Goal: Information Seeking & Learning: Learn about a topic

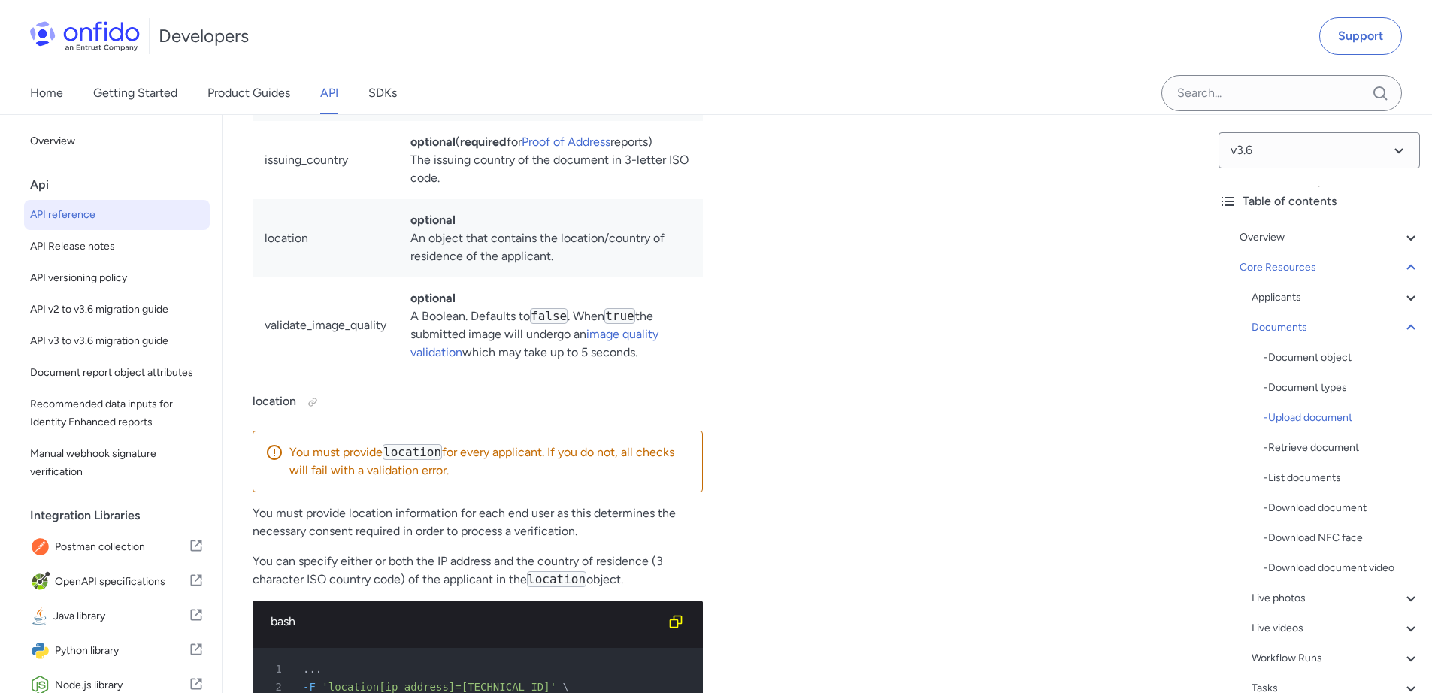
scroll to position [24835, 0]
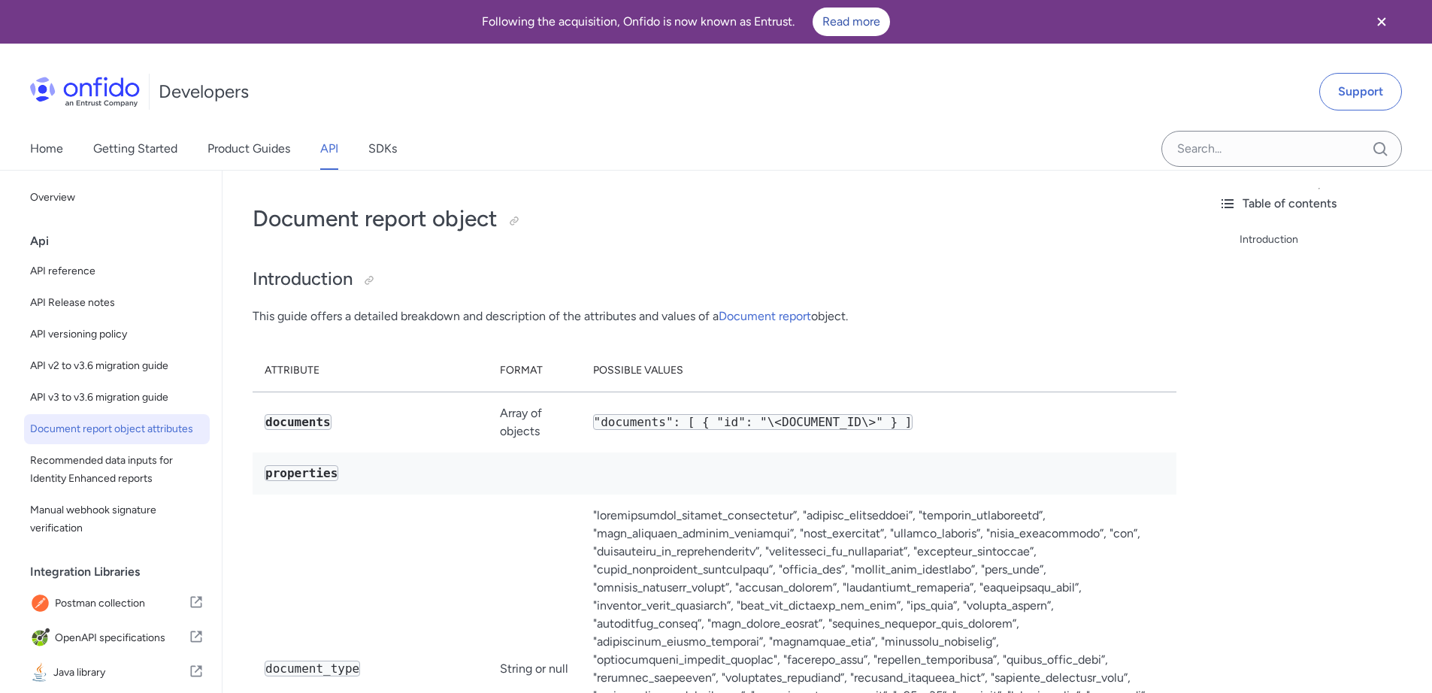
drag, startPoint x: 362, startPoint y: 322, endPoint x: 645, endPoint y: 325, distance: 282.6
click at [671, 324] on p "This guide offers a detailed breakdown and description of the attributes and va…" at bounding box center [714, 316] width 924 height 18
click at [337, 148] on link "API" at bounding box center [329, 149] width 18 height 42
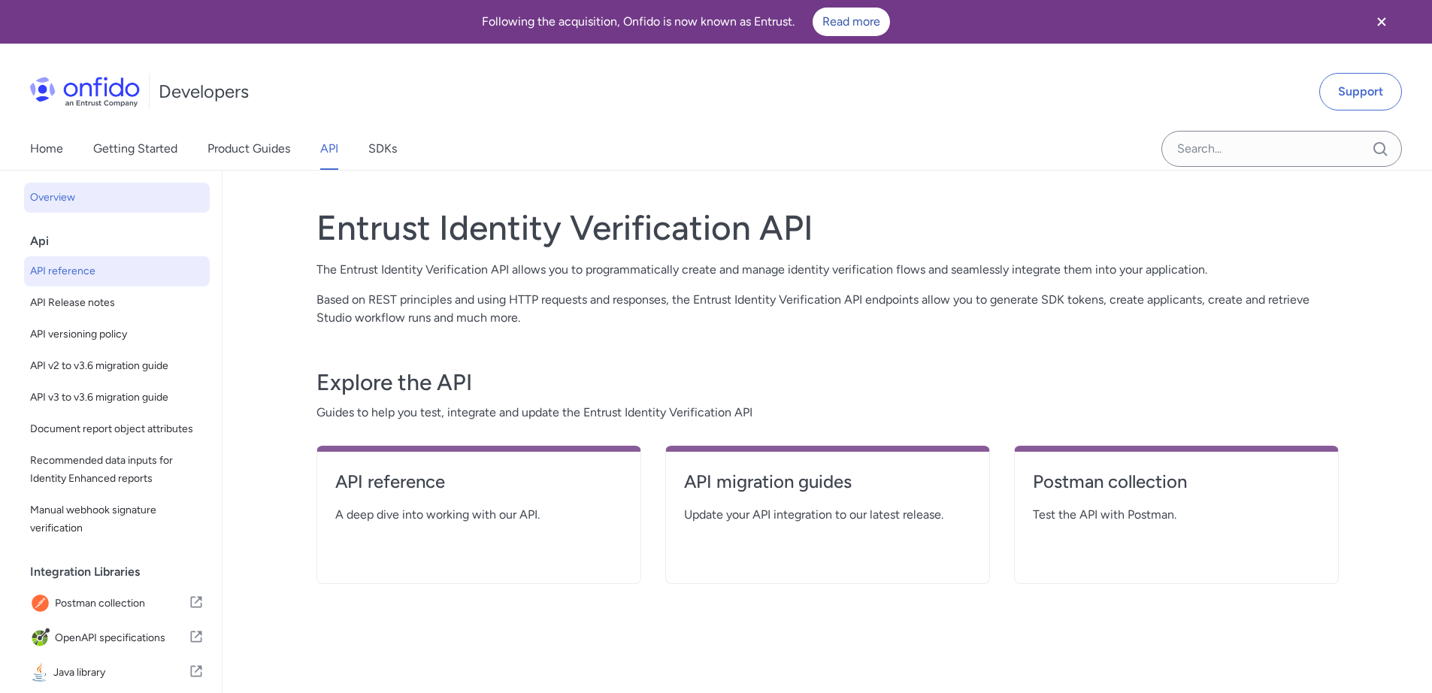
click at [107, 270] on span "API reference" at bounding box center [117, 271] width 174 height 18
select select "http"
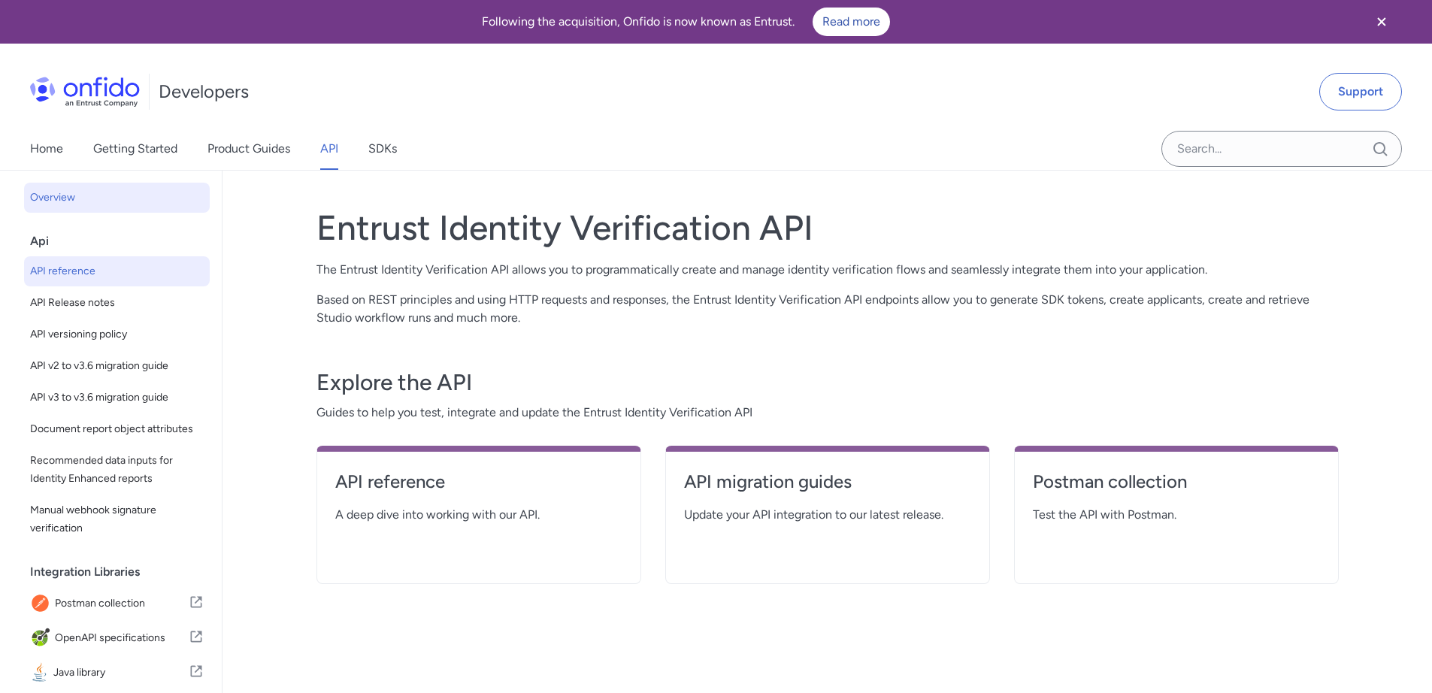
select select "http"
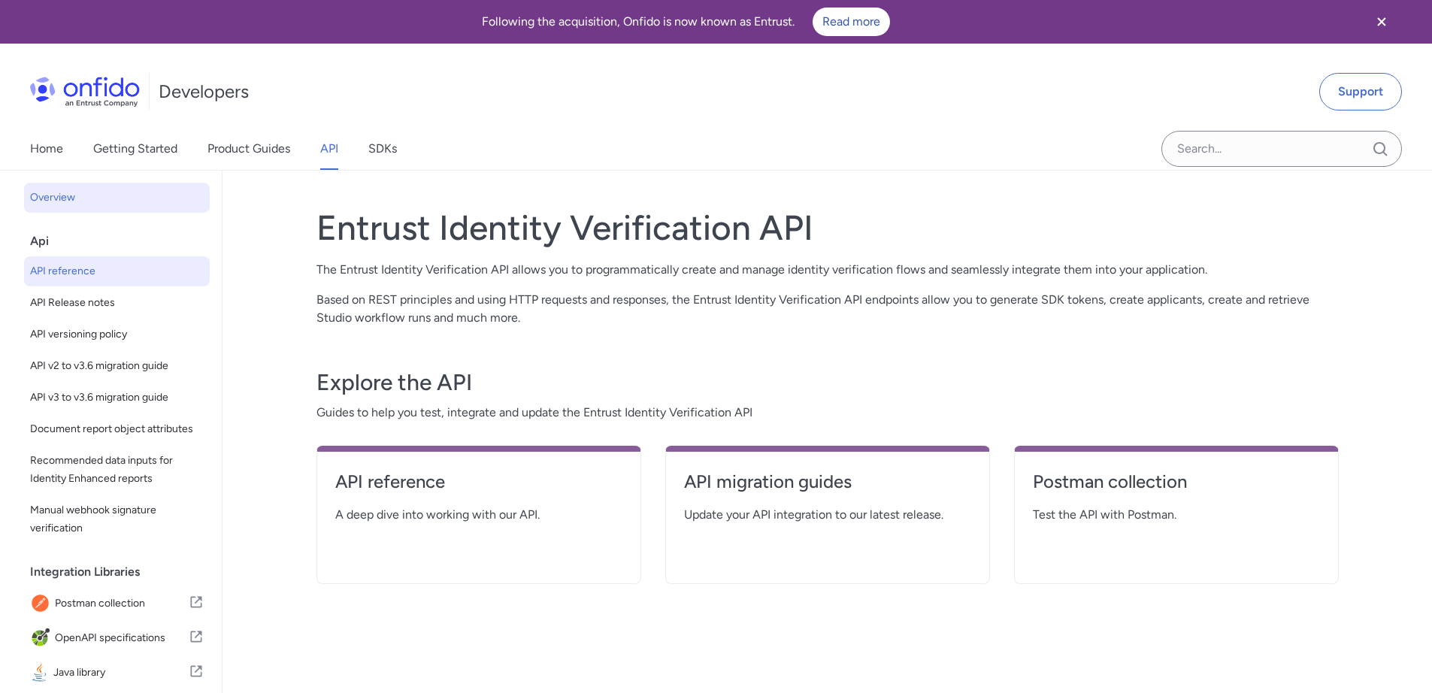
select select "http"
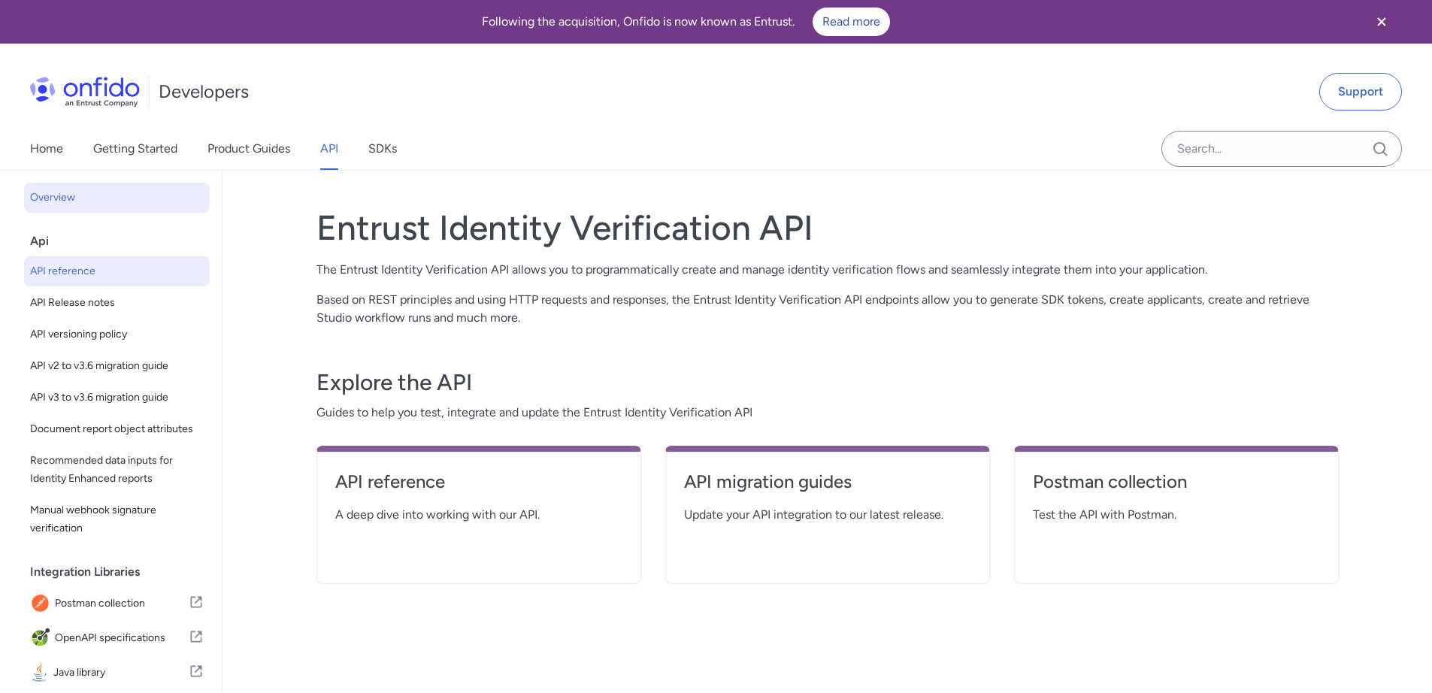
select select "http"
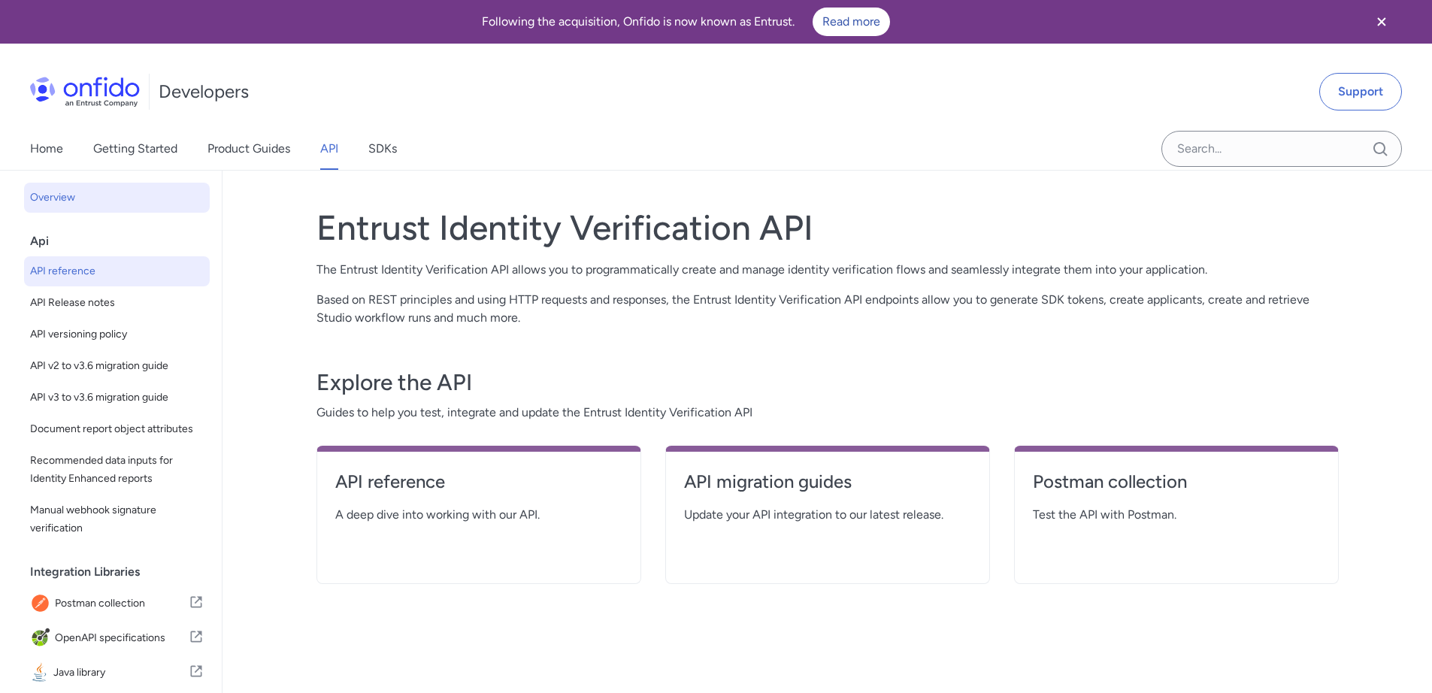
select select "http"
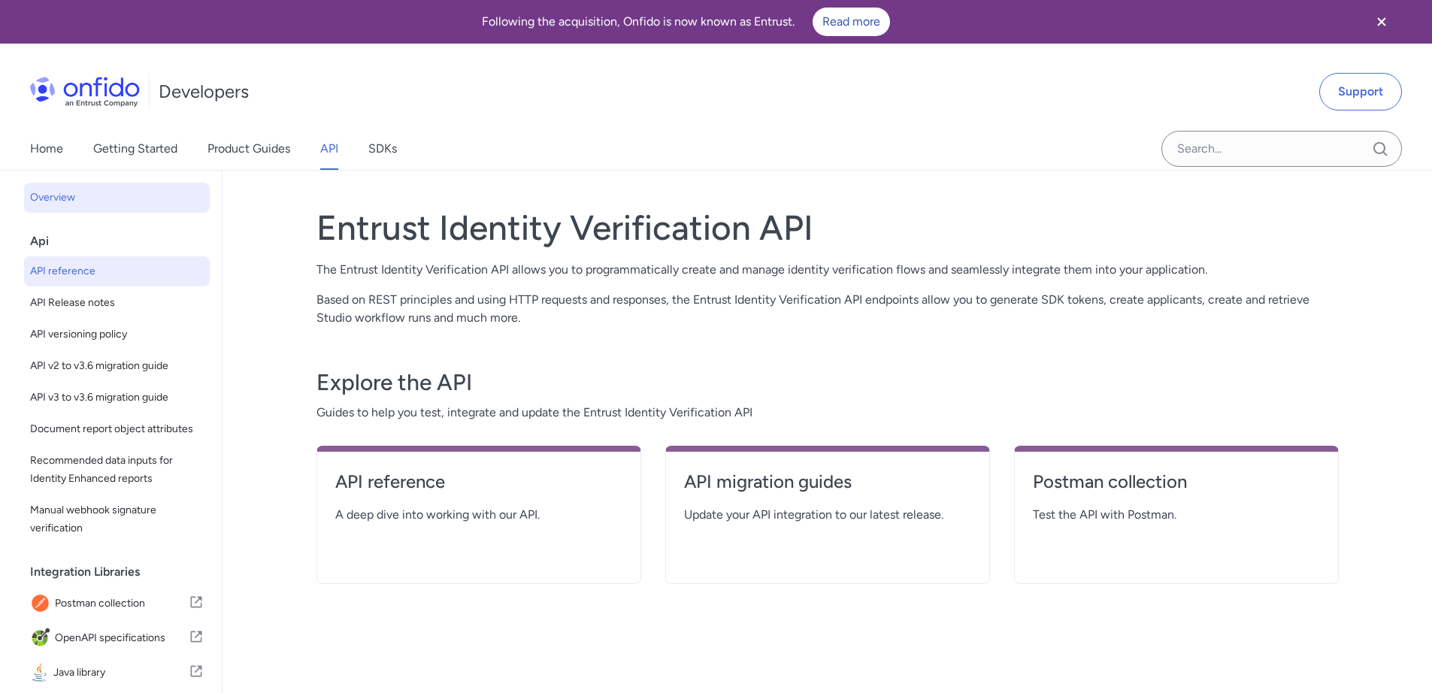
select select "http"
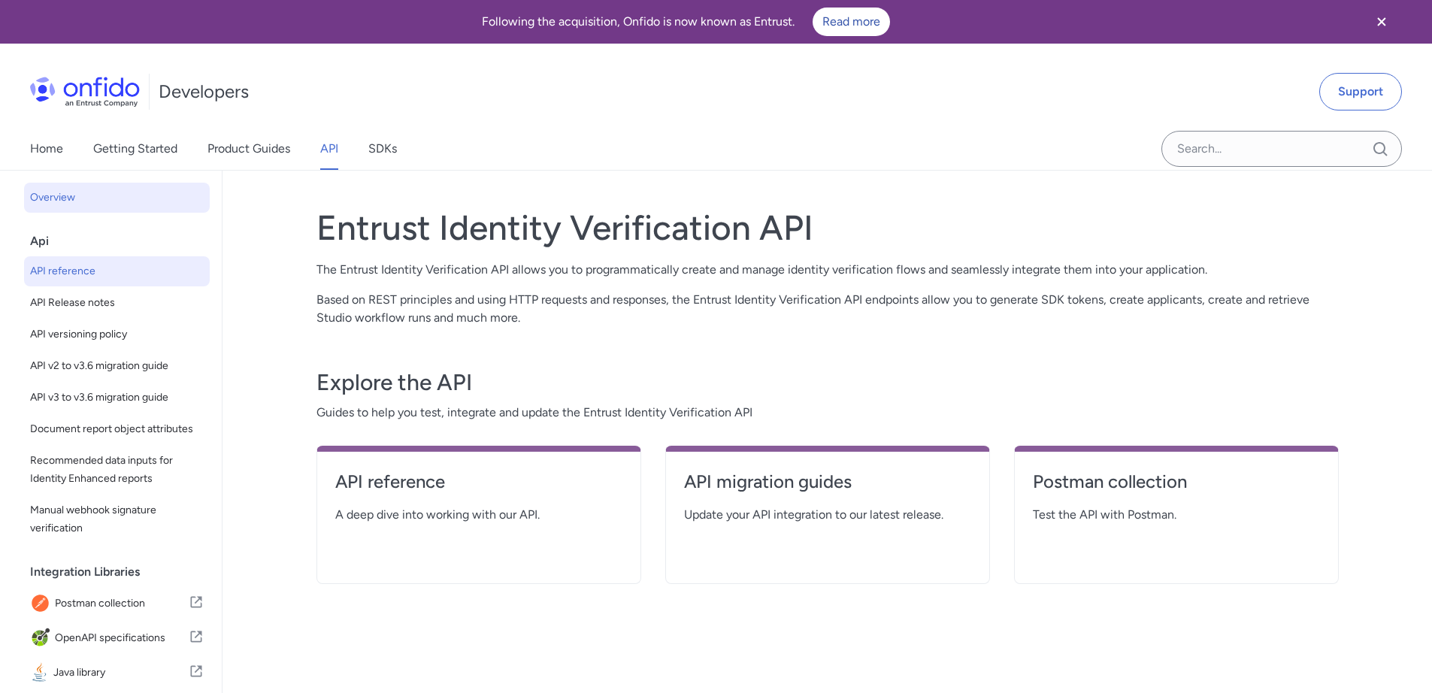
select select "http"
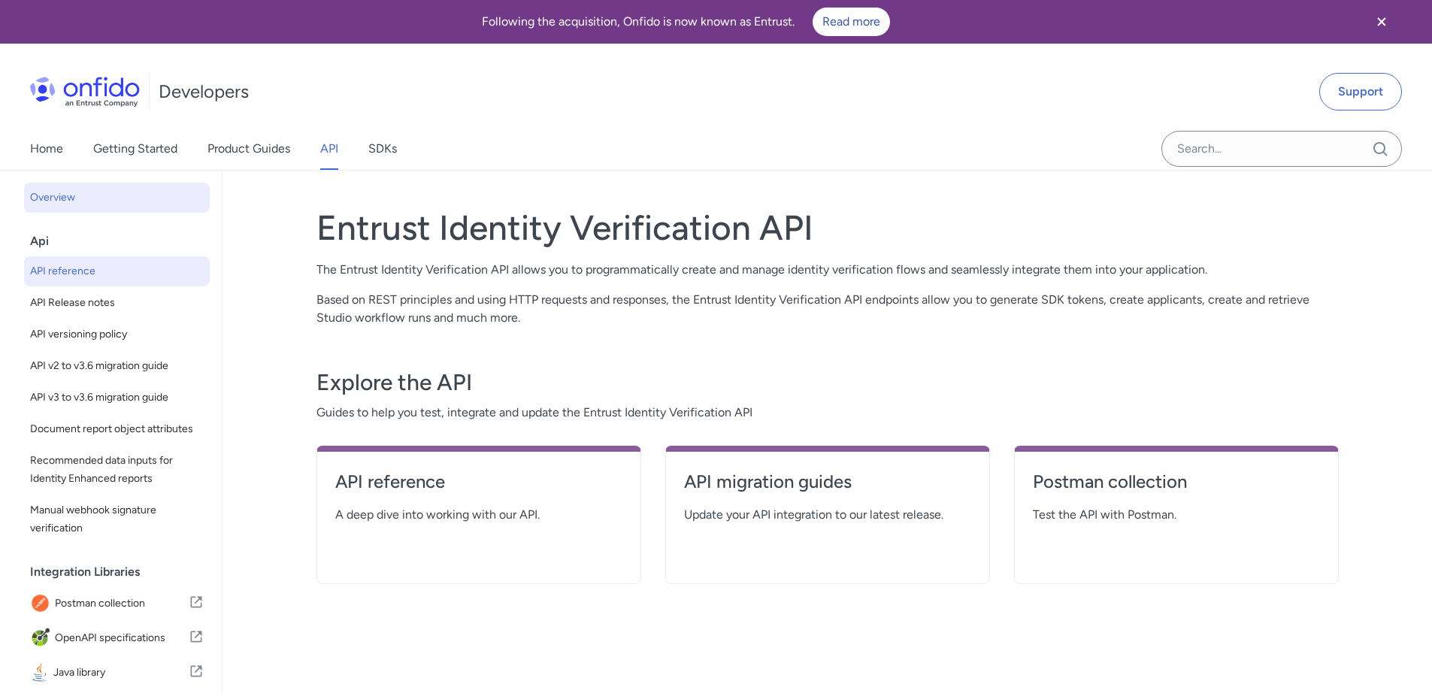
select select "http"
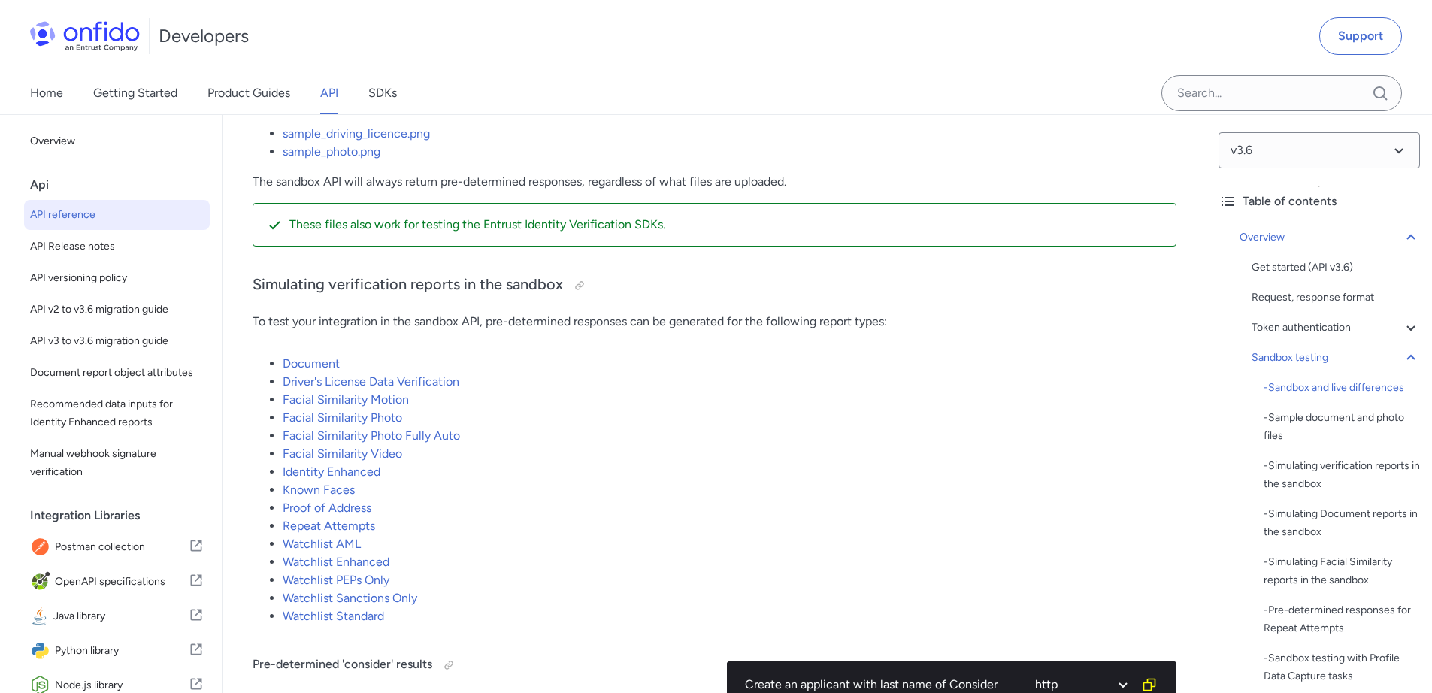
scroll to position [2795, 0]
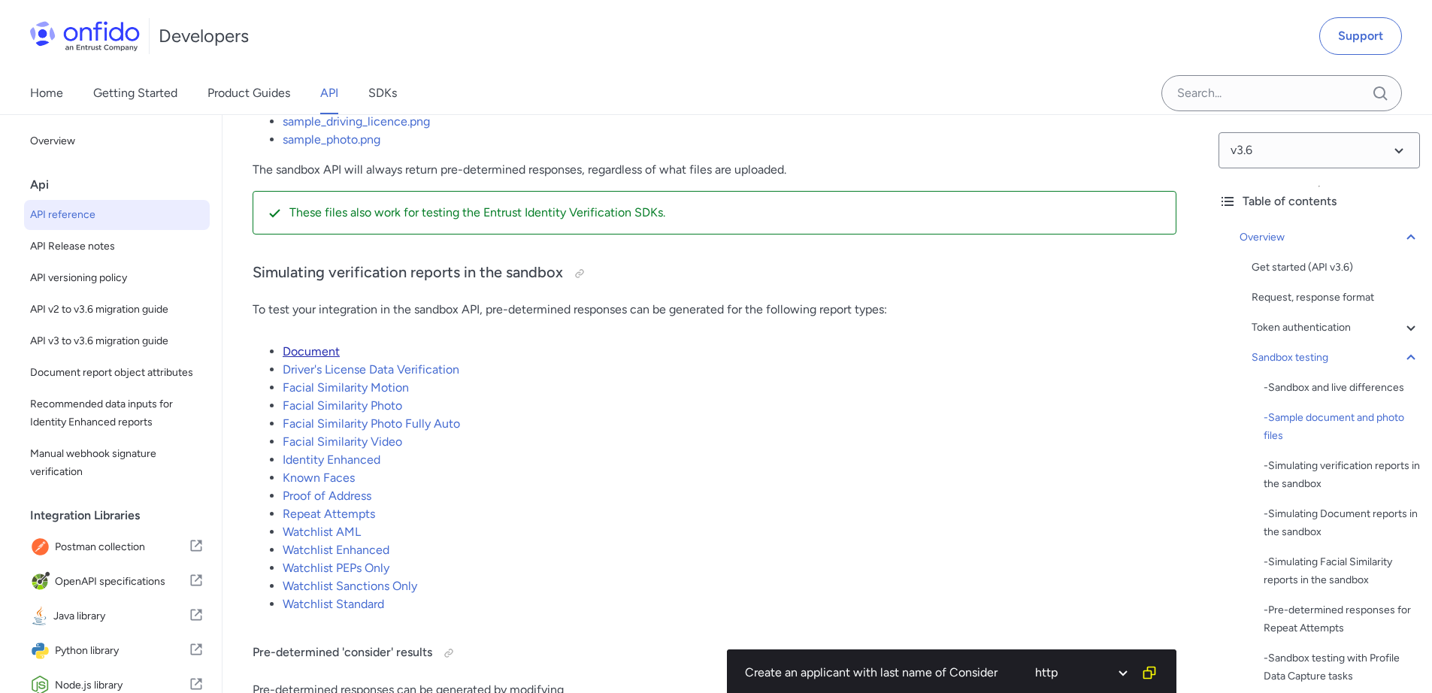
click at [307, 358] on link "Document" at bounding box center [311, 351] width 57 height 14
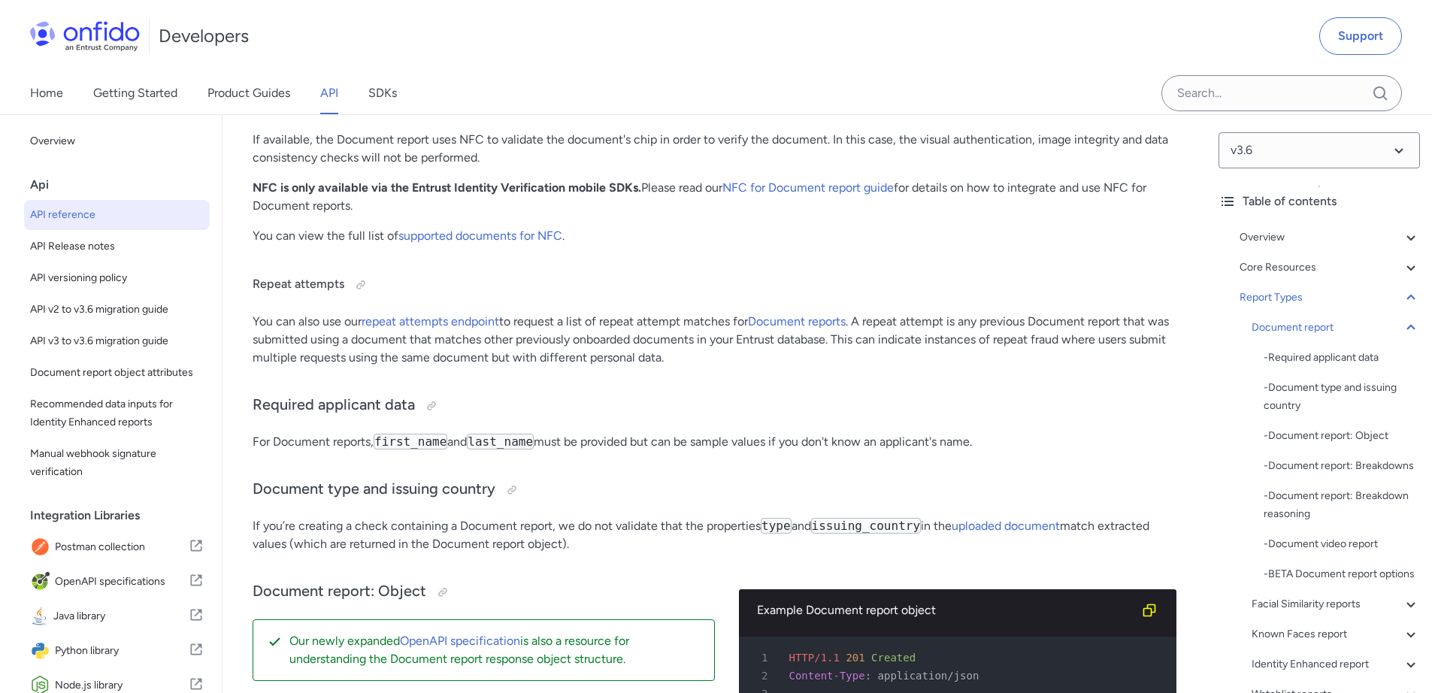
scroll to position [54329, 0]
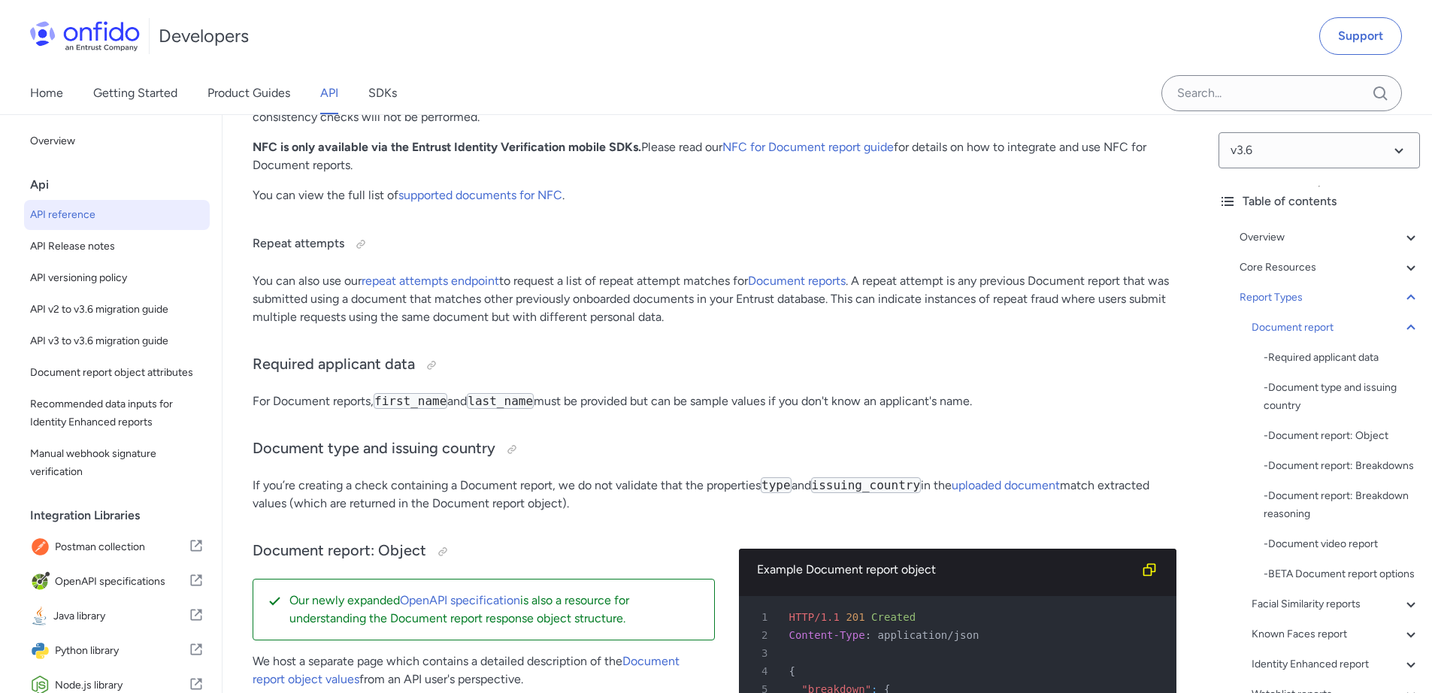
click at [337, 89] on link "API" at bounding box center [329, 93] width 18 height 42
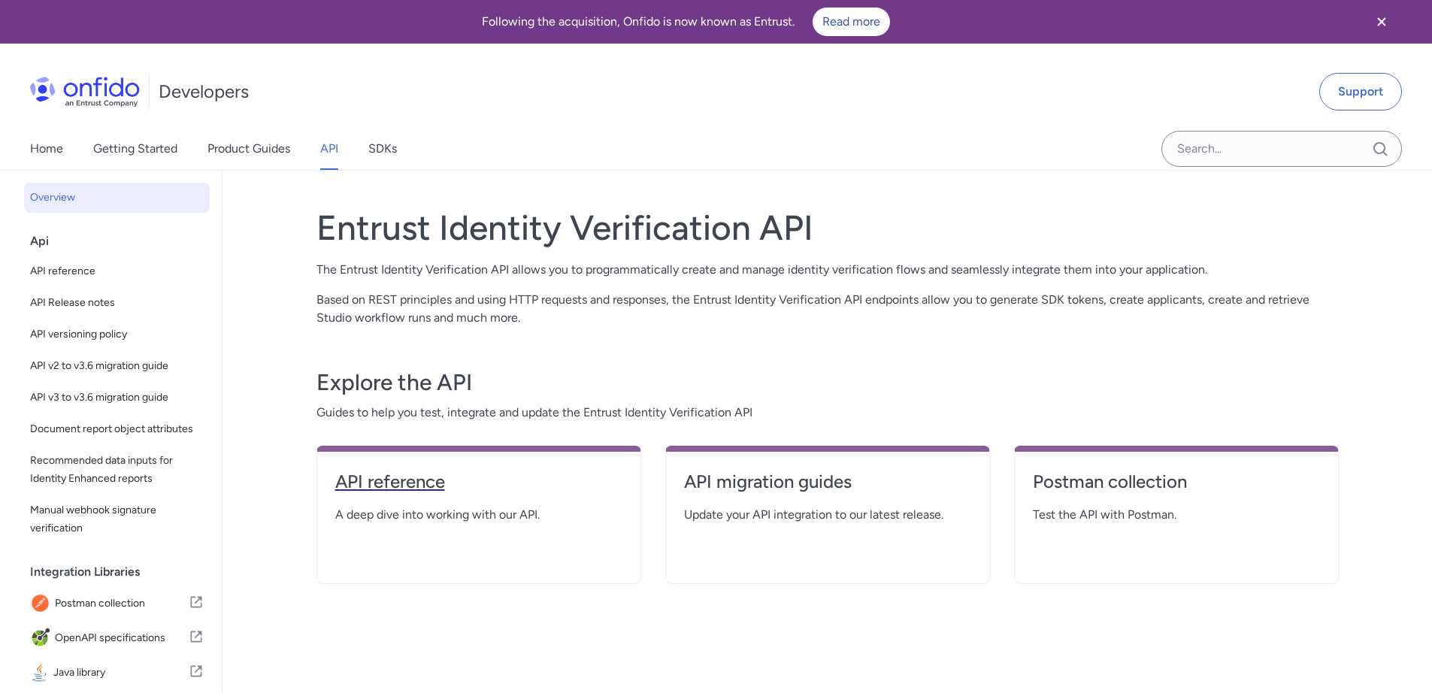
click at [396, 479] on h4 "API reference" at bounding box center [478, 482] width 287 height 24
select select "http"
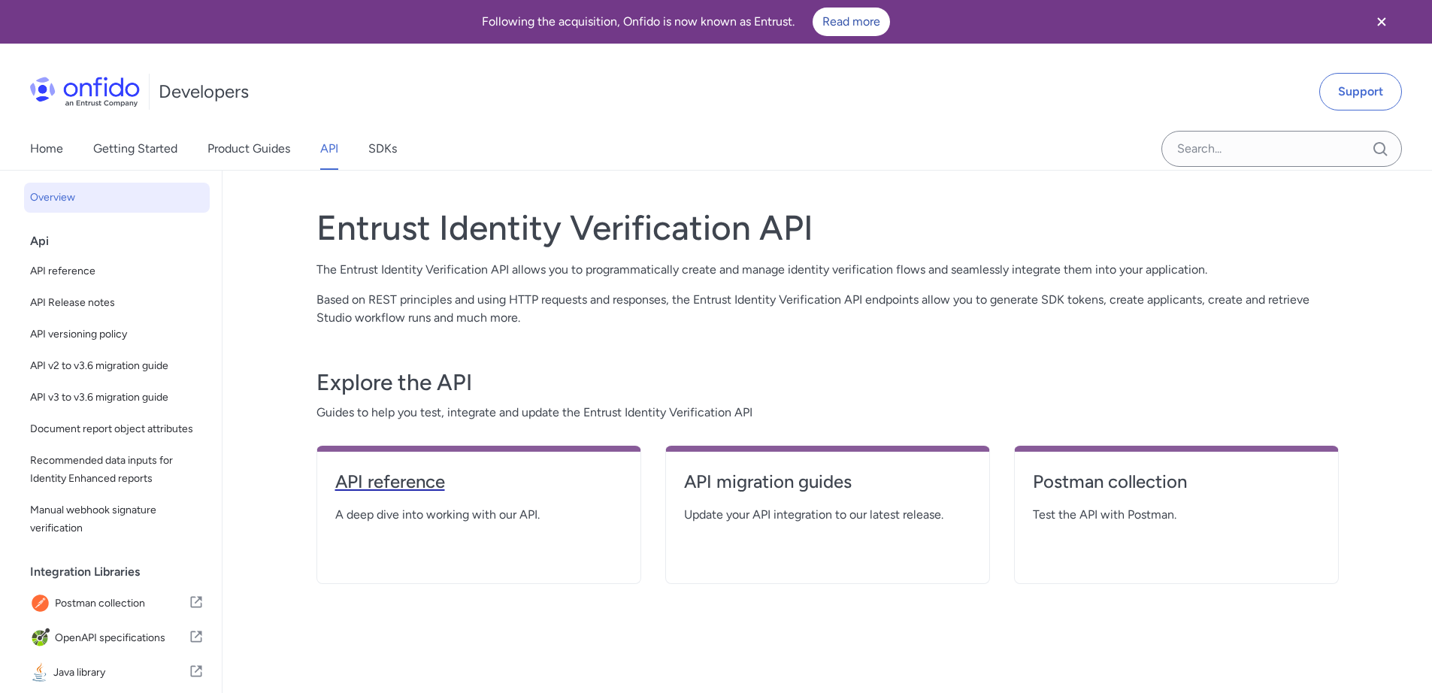
select select "http"
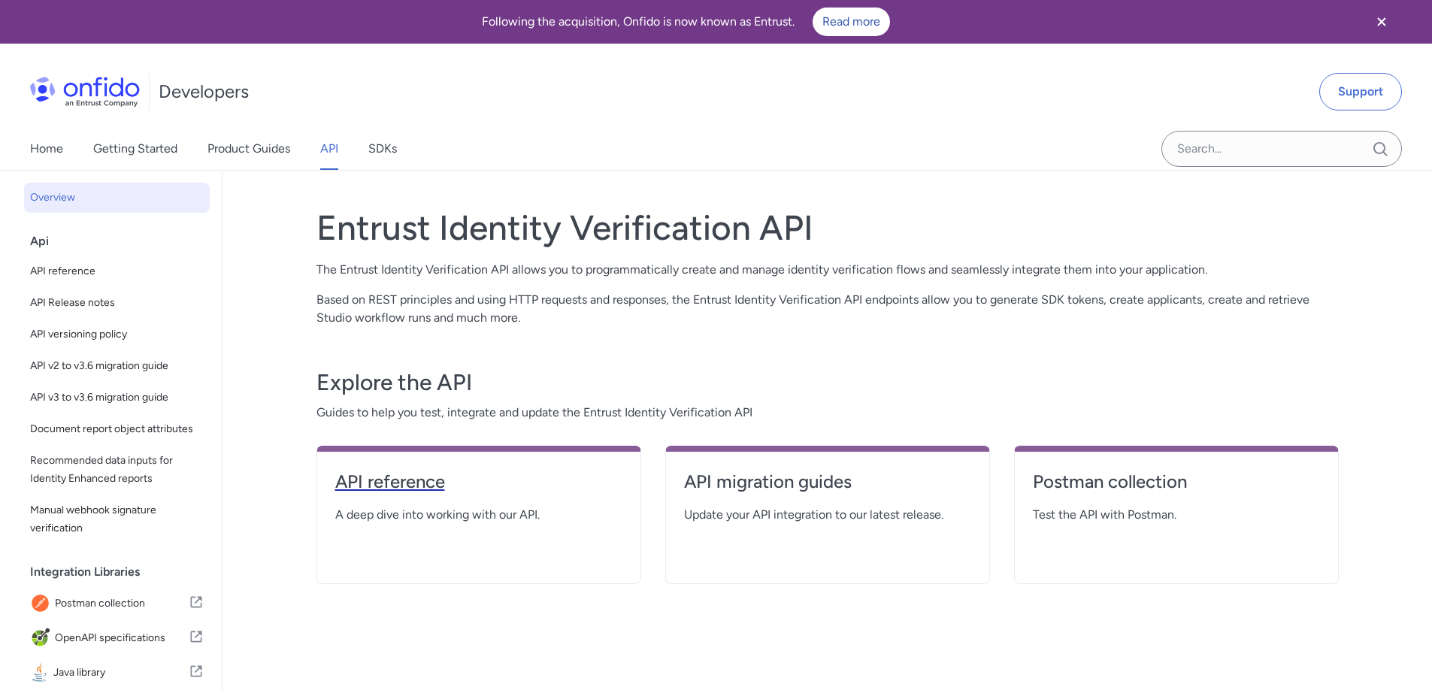
select select "http"
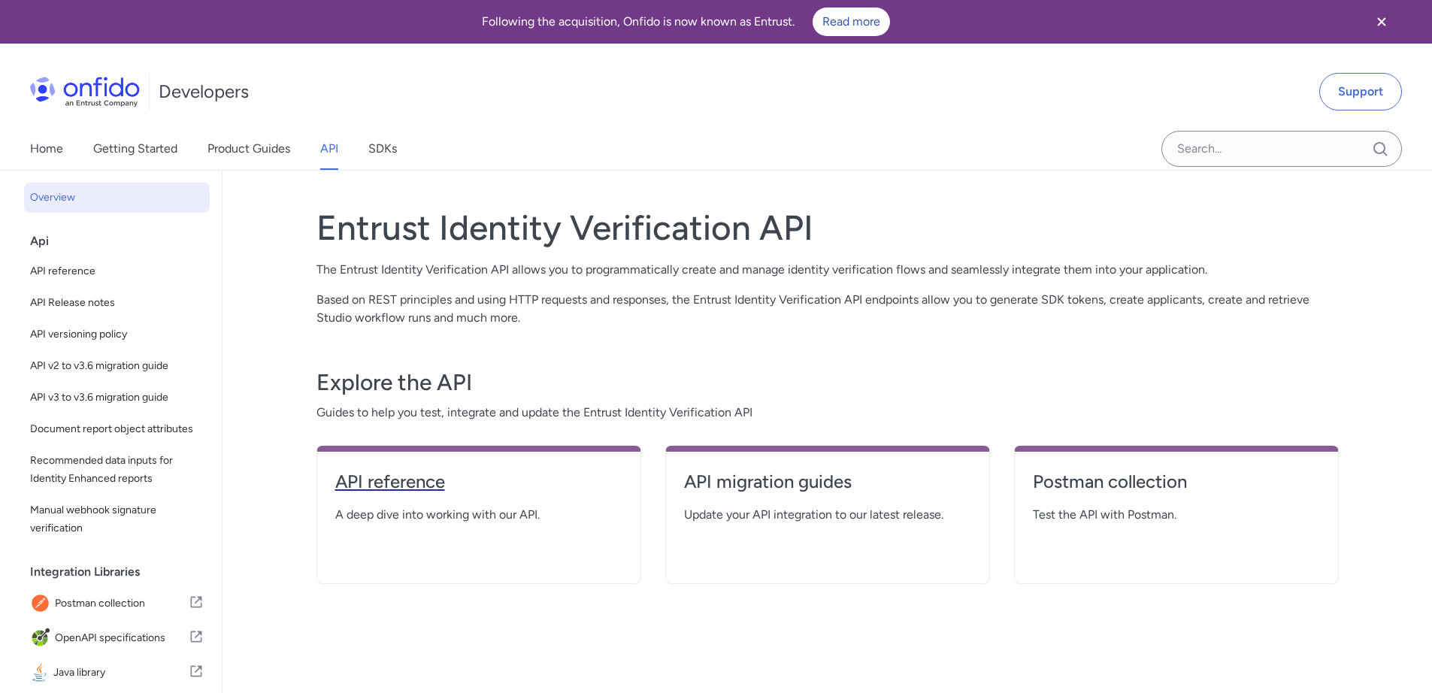
select select "http"
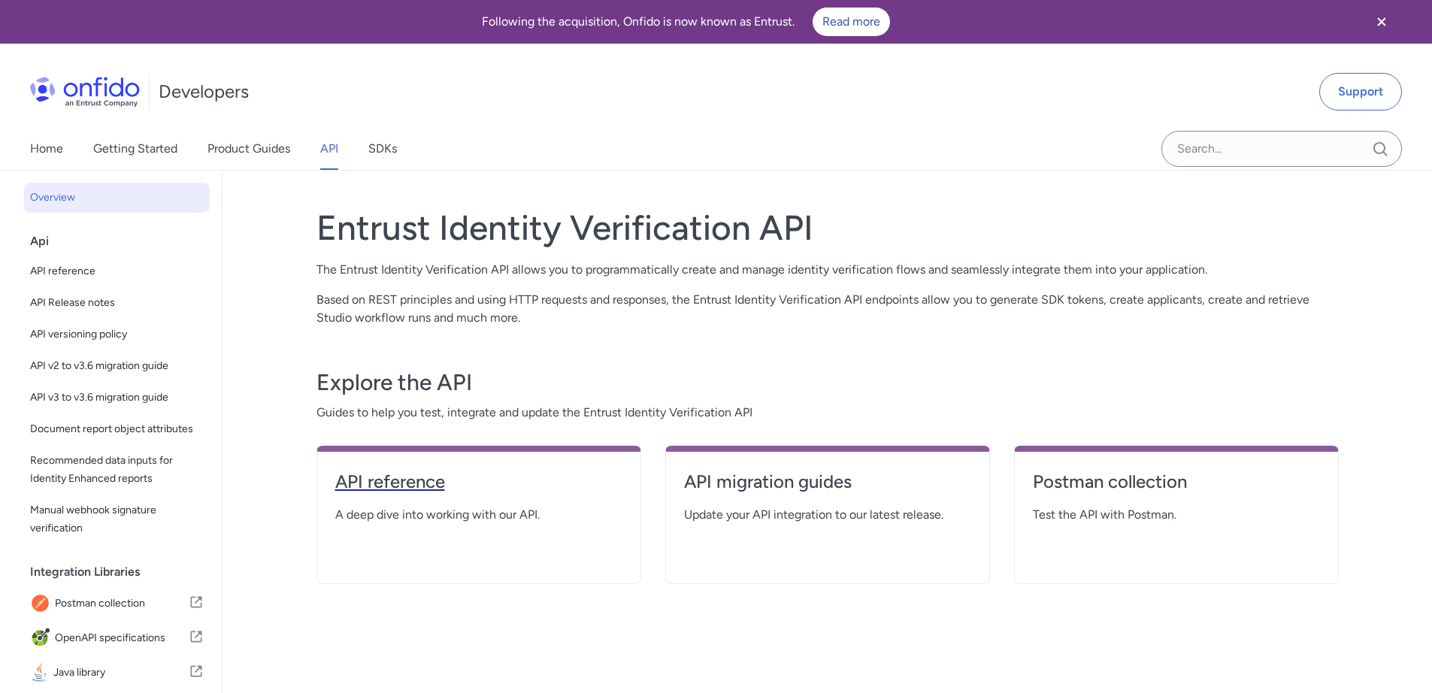
select select "http"
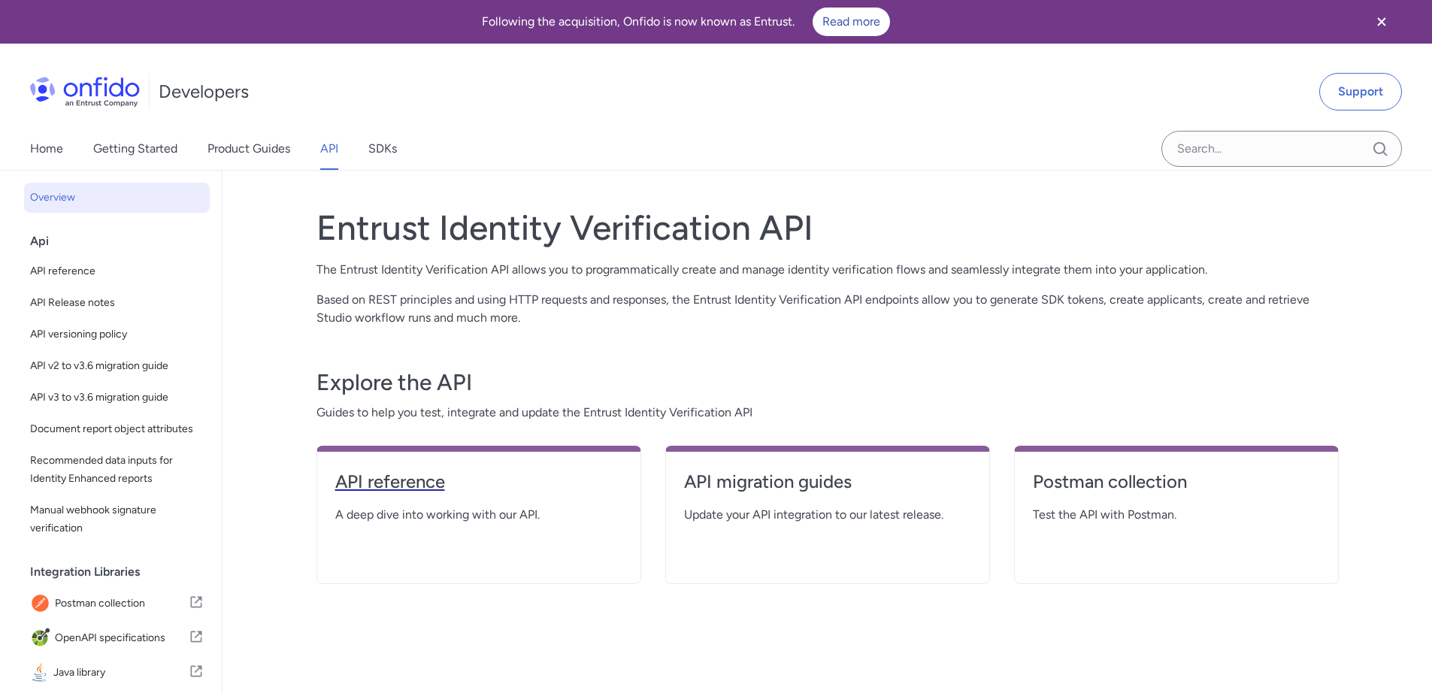
select select "http"
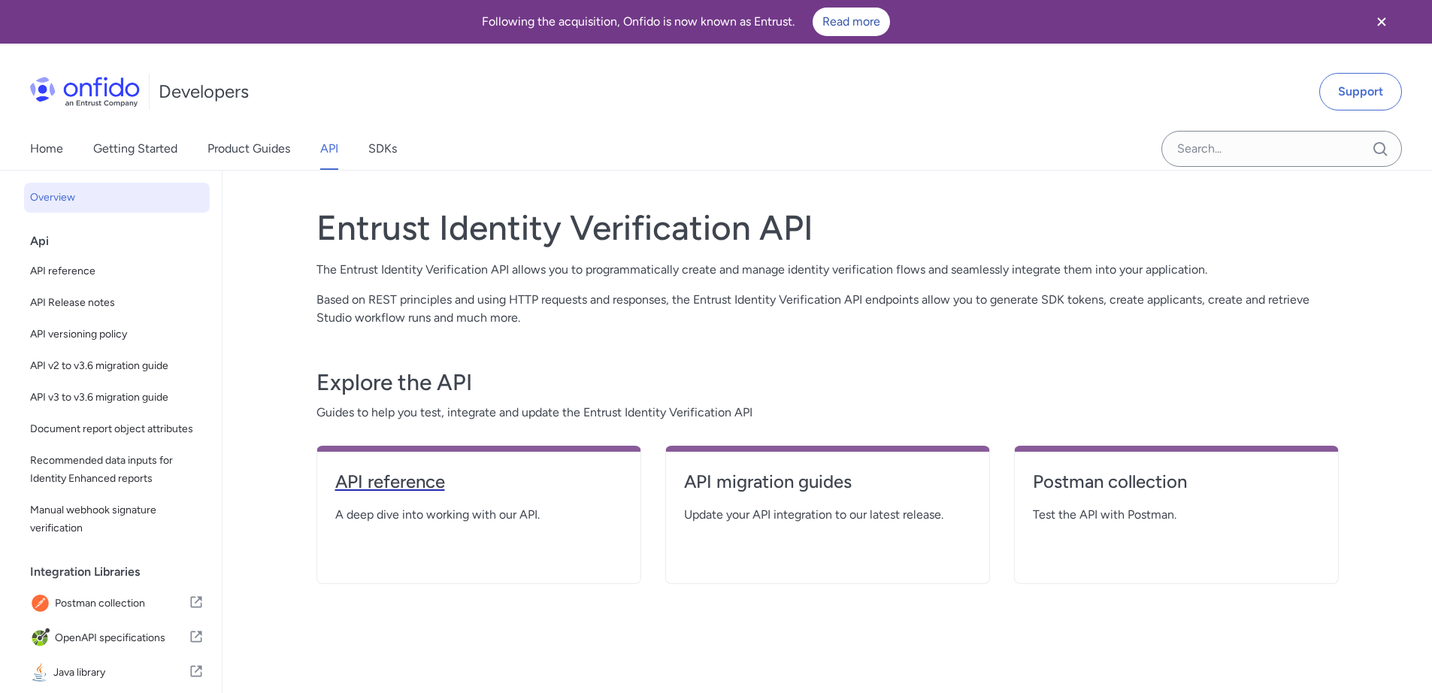
select select "http"
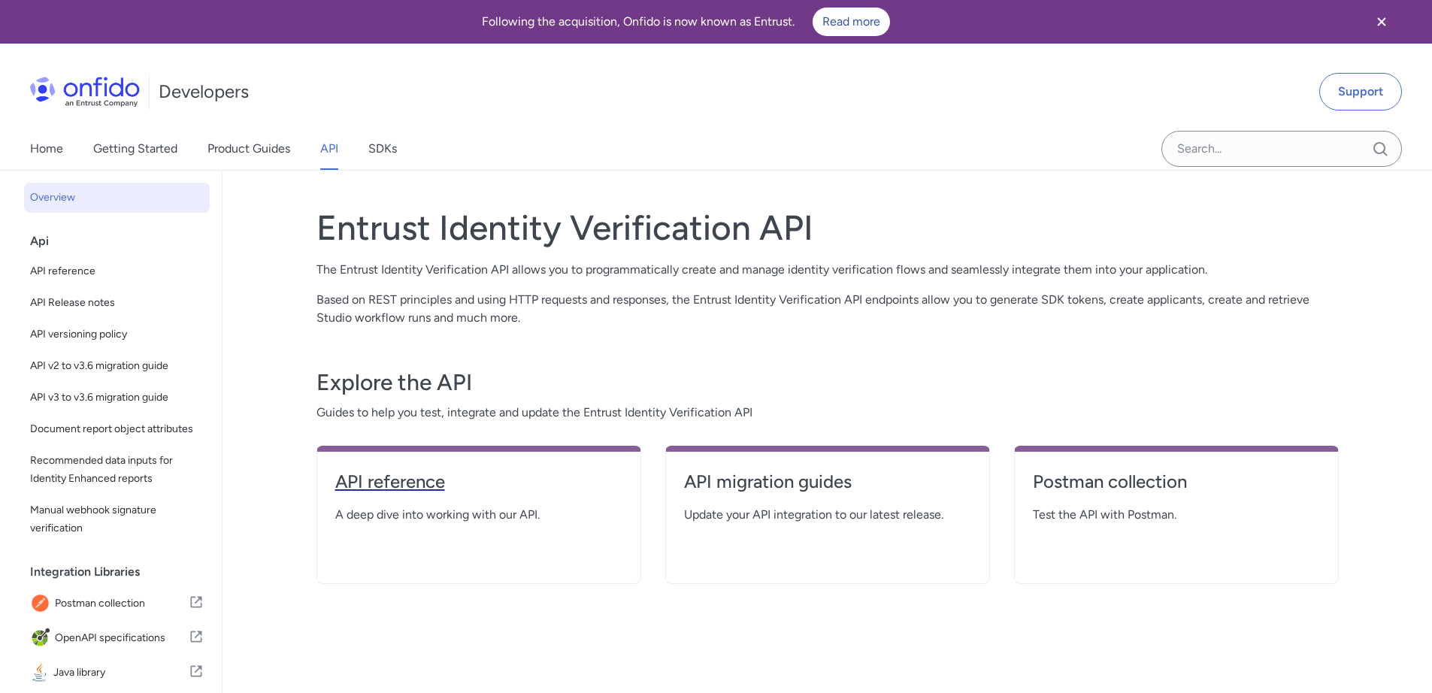
select select "http"
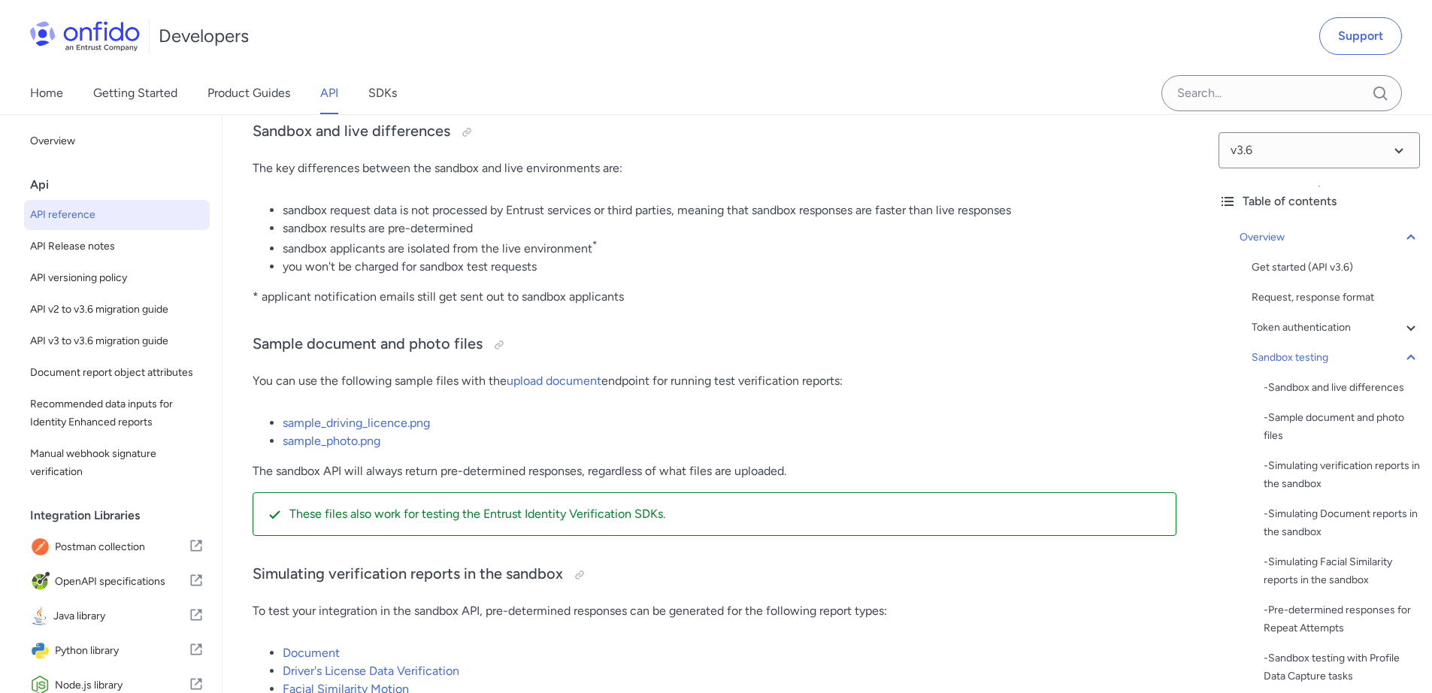
scroll to position [2886, 0]
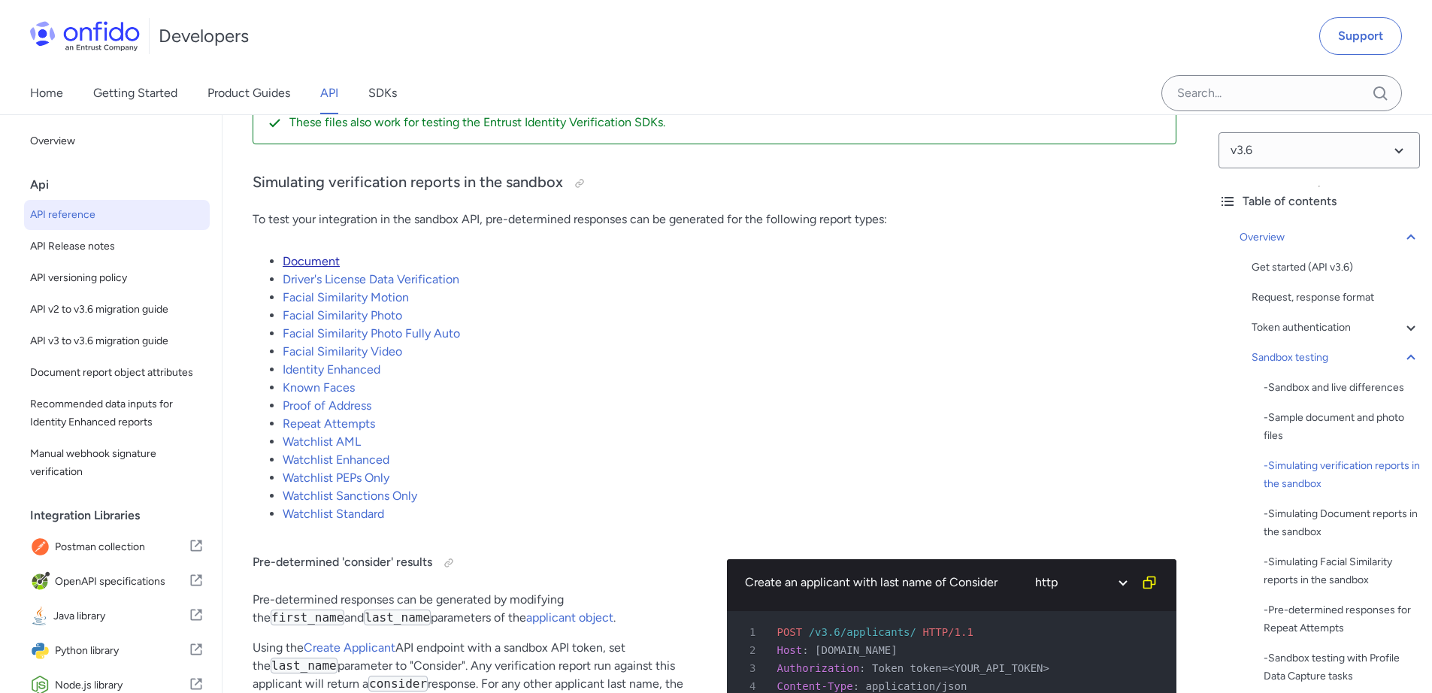
click at [304, 268] on link "Document" at bounding box center [311, 261] width 57 height 14
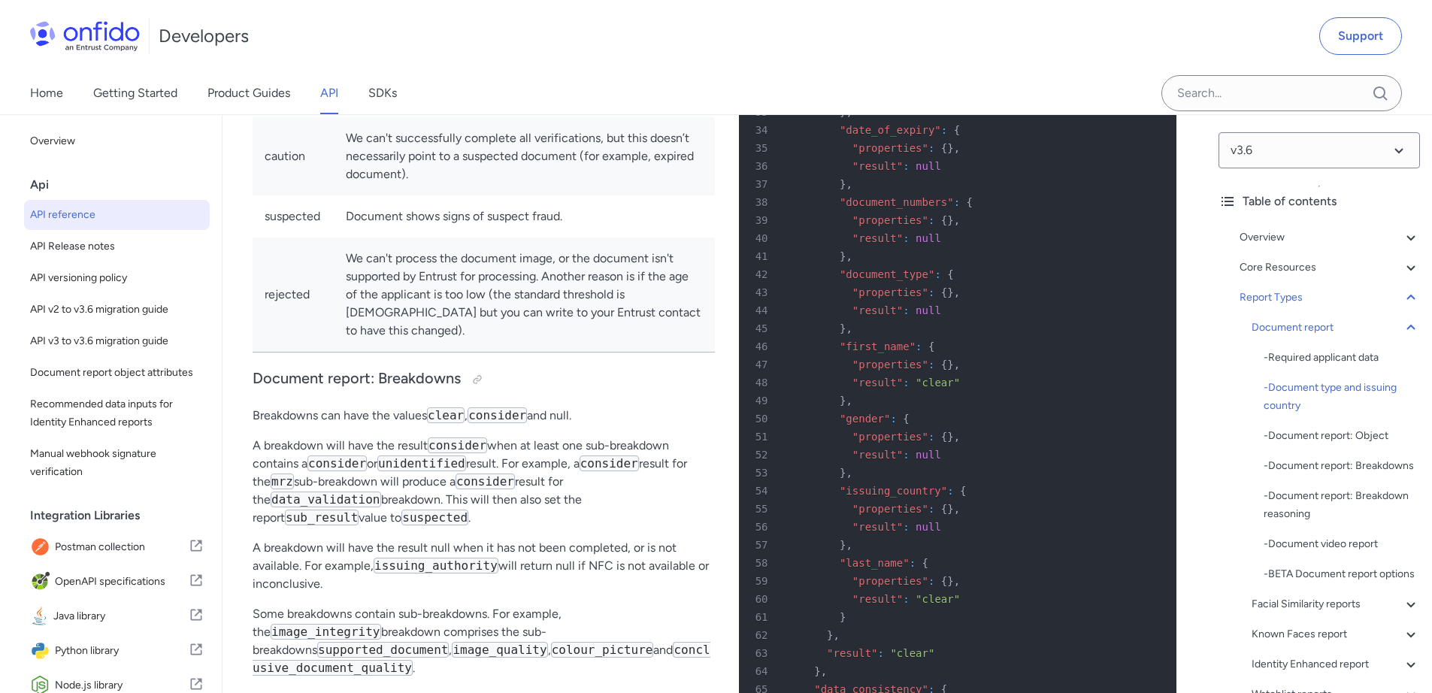
scroll to position [55501, 0]
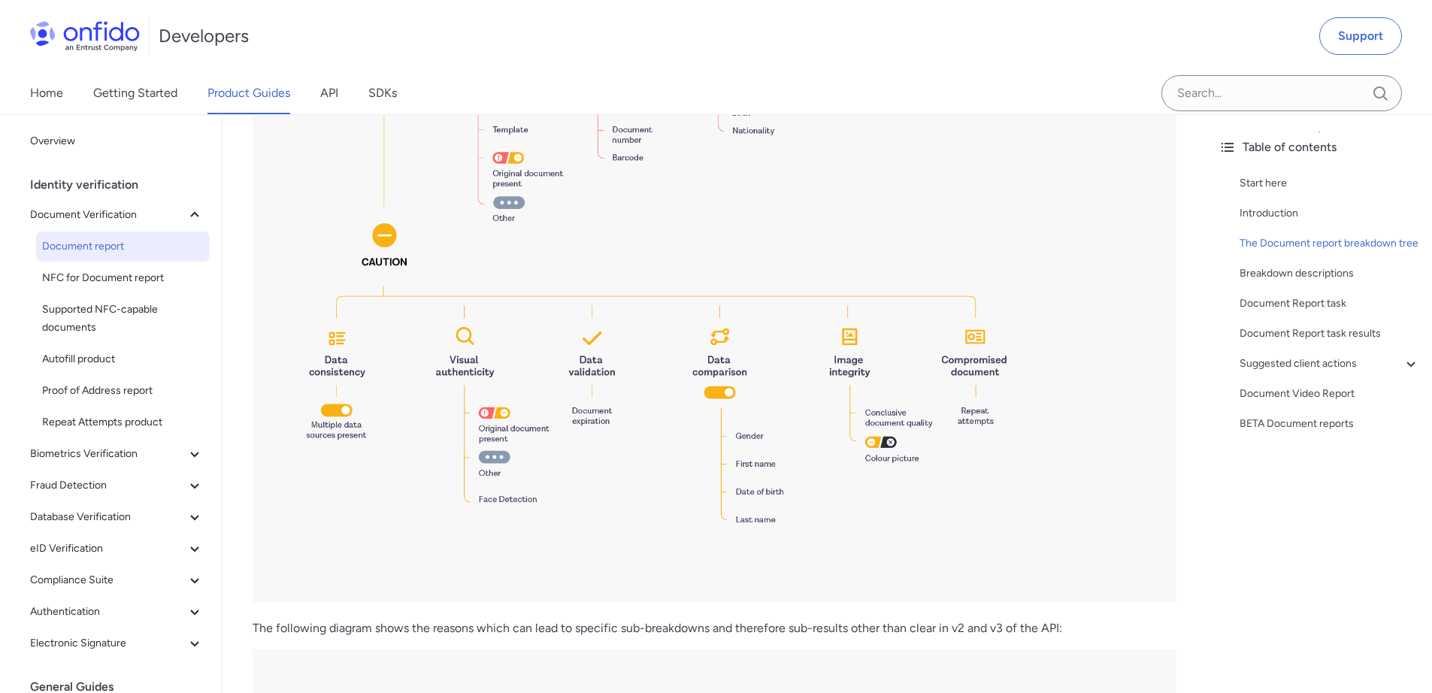
scroll to position [2074, 0]
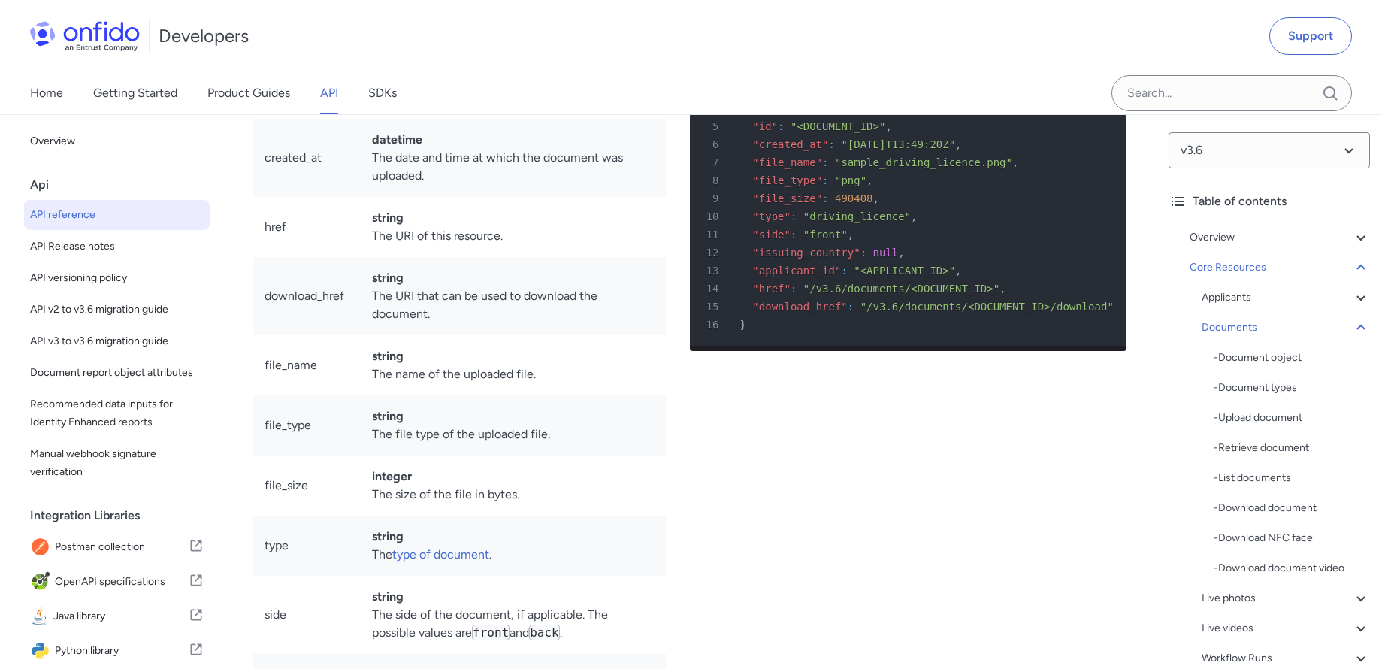
scroll to position [23644, 0]
